Goal: Browse casually: Explore the website without a specific task or goal

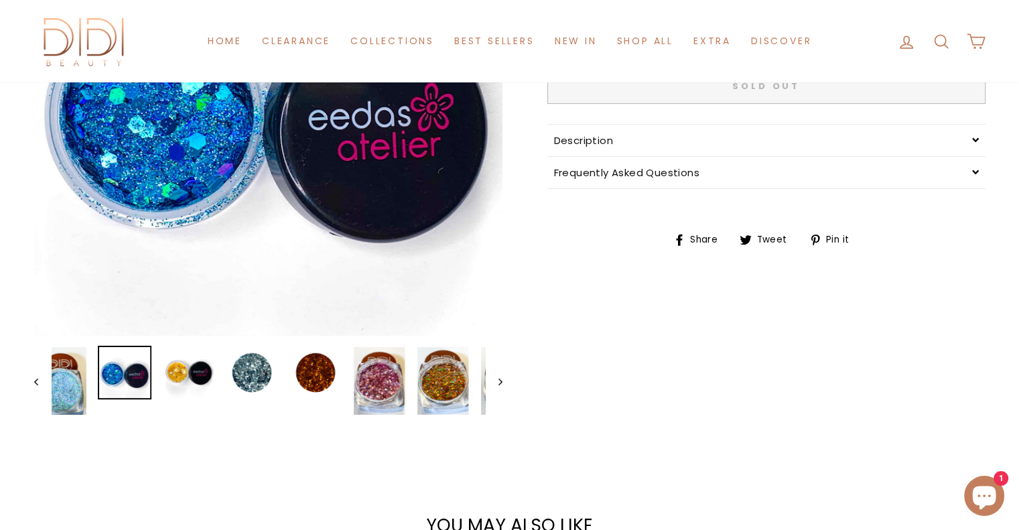
scroll to position [335, 0]
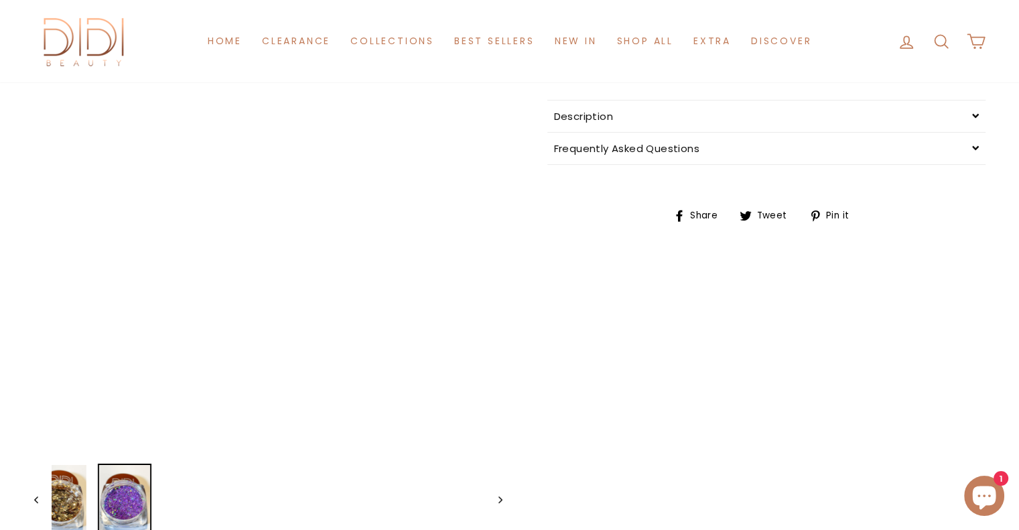
click at [150, 485] on img at bounding box center [124, 499] width 51 height 68
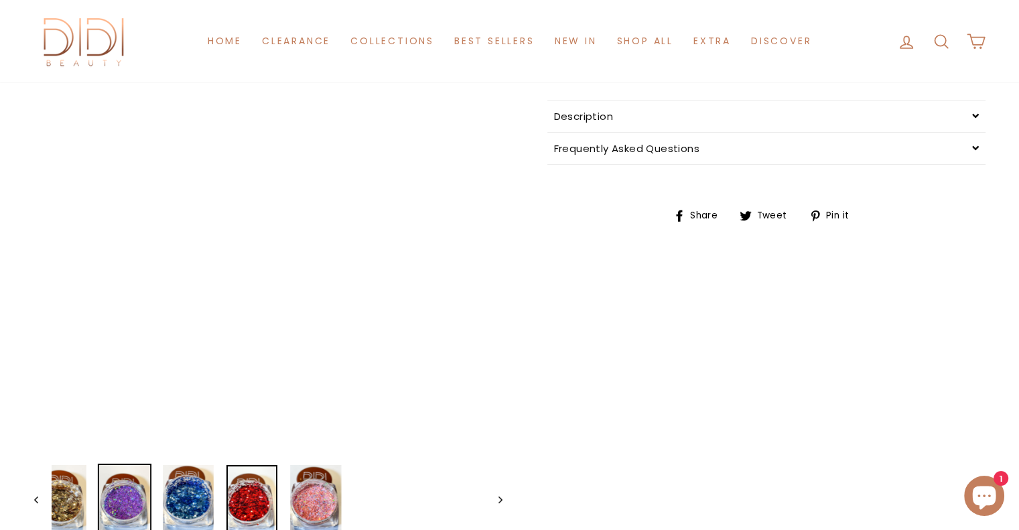
click at [237, 485] on img at bounding box center [251, 499] width 51 height 68
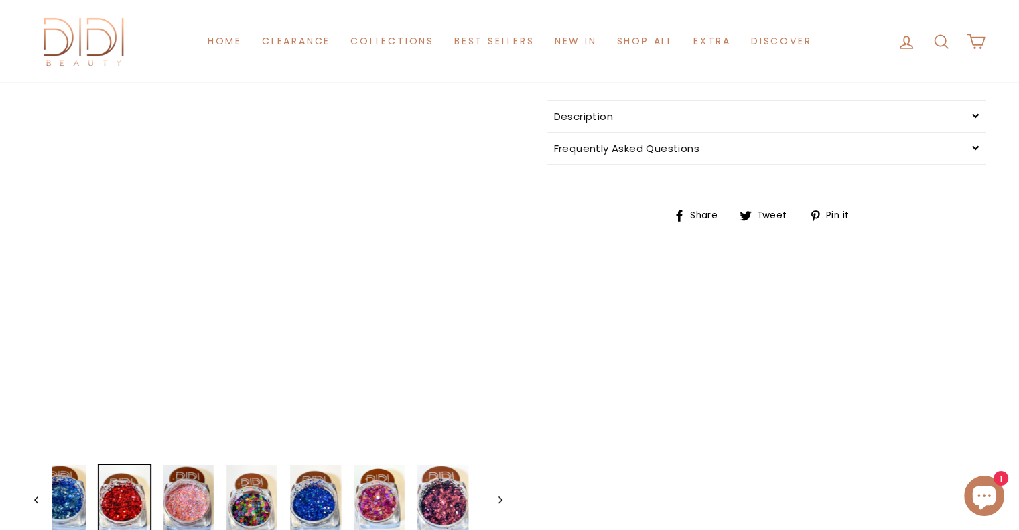
click at [210, 485] on div "Close dialog Hello Beautiful UNLOCK 10% OFF on your first order BY ENTERING YOU…" at bounding box center [509, 265] width 1019 height 530
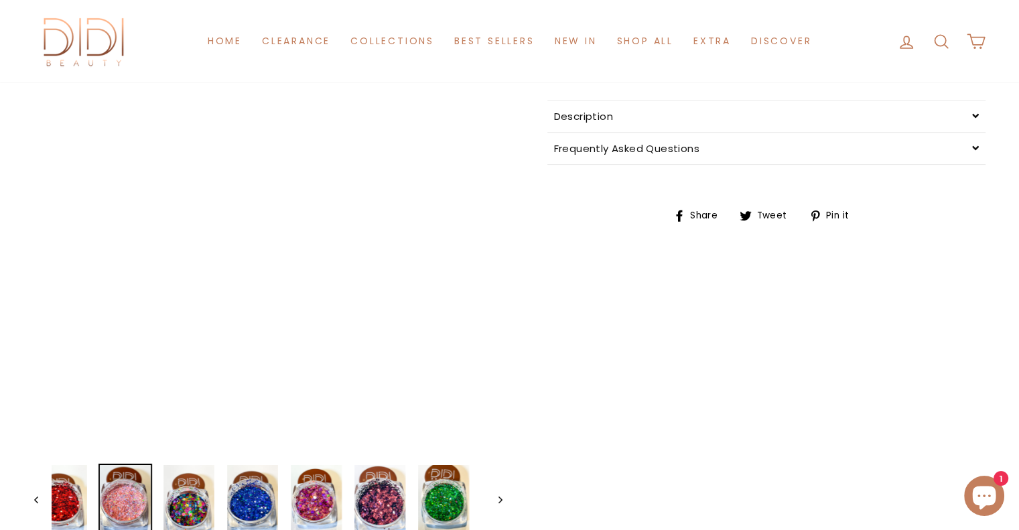
click at [152, 485] on div at bounding box center [126, 499] width 54 height 70
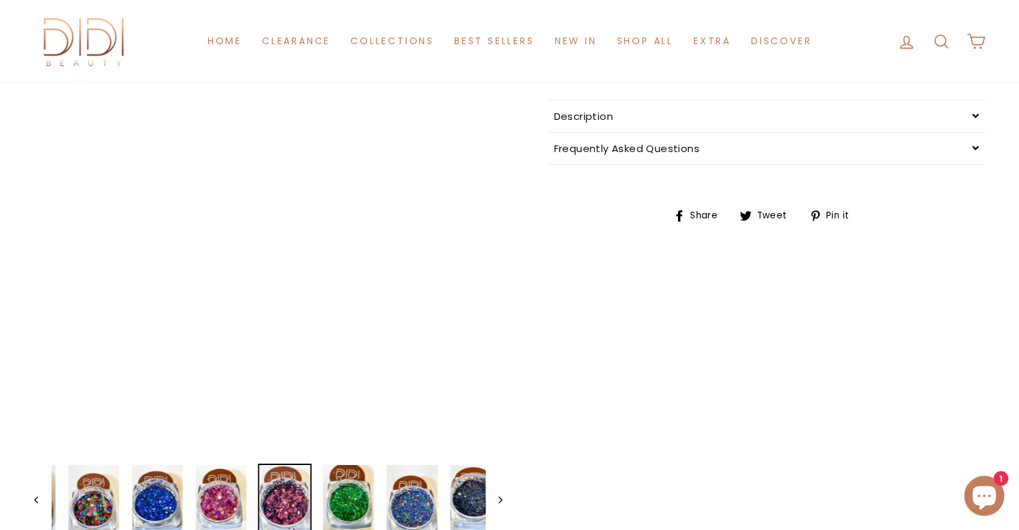
click at [310, 484] on img at bounding box center [284, 499] width 51 height 68
click at [359, 484] on img at bounding box center [348, 499] width 51 height 68
click at [362, 484] on img at bounding box center [348, 499] width 51 height 68
click at [423, 486] on img at bounding box center [412, 499] width 51 height 68
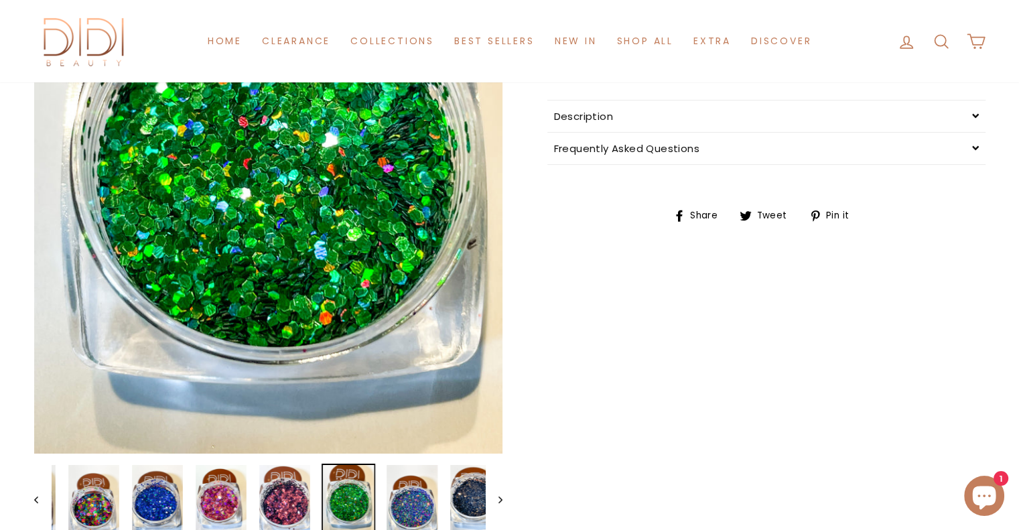
click at [465, 486] on img at bounding box center [475, 499] width 51 height 68
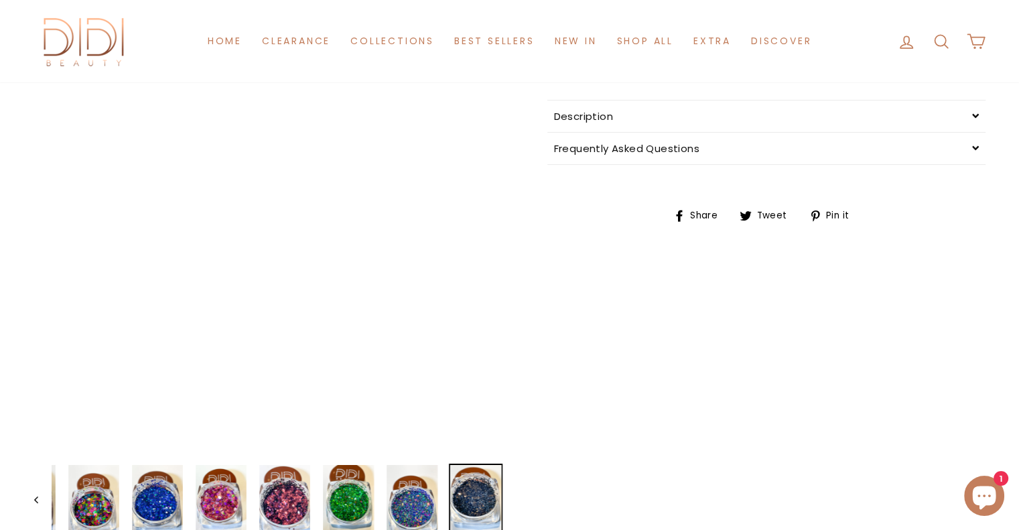
drag, startPoint x: 478, startPoint y: 491, endPoint x: 222, endPoint y: 470, distance: 257.5
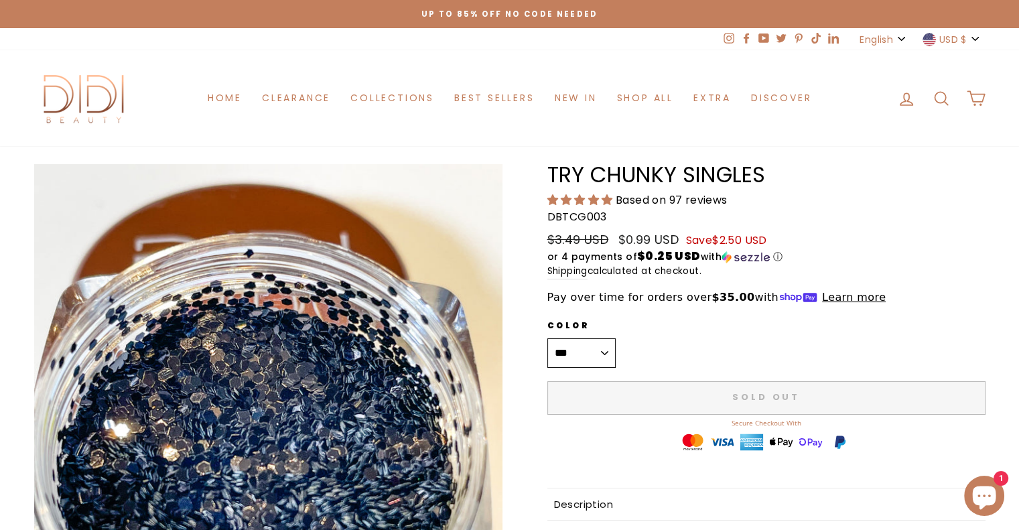
scroll to position [0, 0]
